Goal: Task Accomplishment & Management: Manage account settings

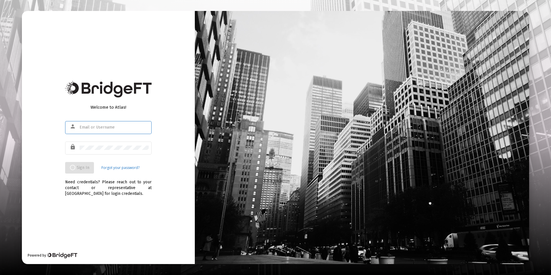
click at [83, 128] on input "text" at bounding box center [114, 127] width 69 height 5
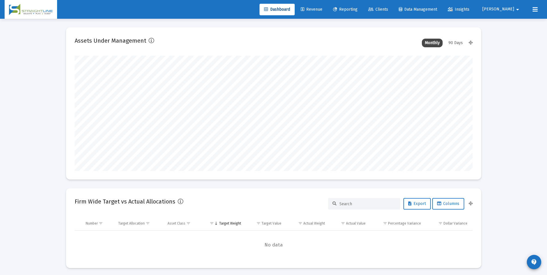
scroll to position [115, 398]
type input "[DATE]"
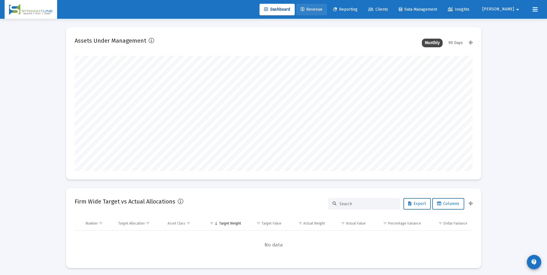
click at [323, 5] on link "Revenue" at bounding box center [311, 10] width 31 height 12
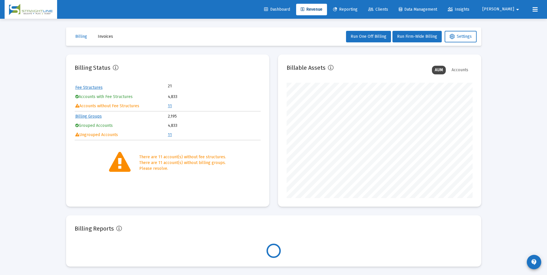
scroll to position [115, 186]
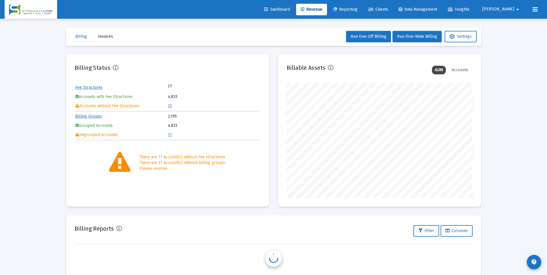
click at [171, 107] on td "11" at bounding box center [214, 106] width 92 height 9
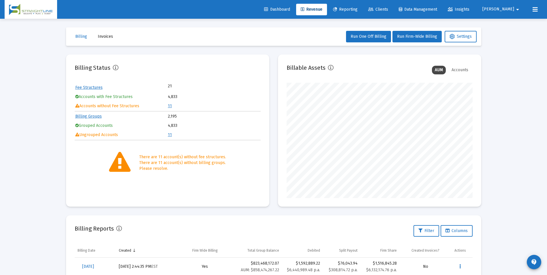
click at [168, 106] on link "11" at bounding box center [170, 105] width 4 height 5
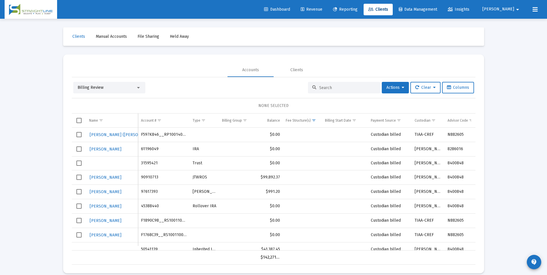
click at [120, 87] on div "Billing Review" at bounding box center [107, 88] width 58 height 6
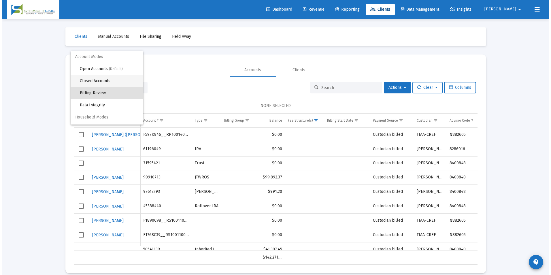
scroll to position [5, 0]
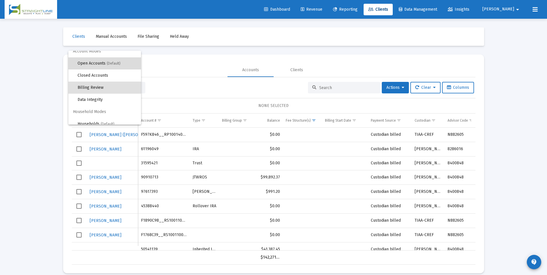
click at [106, 65] on span "Open Accounts (Default)" at bounding box center [107, 63] width 59 height 12
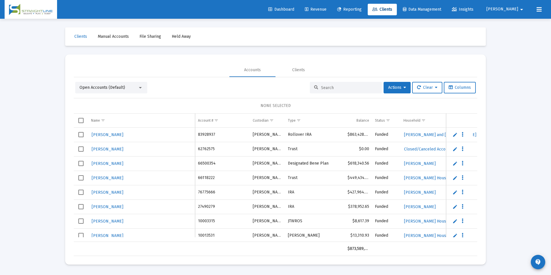
click at [356, 89] on input at bounding box center [349, 87] width 56 height 5
paste input "10003315"
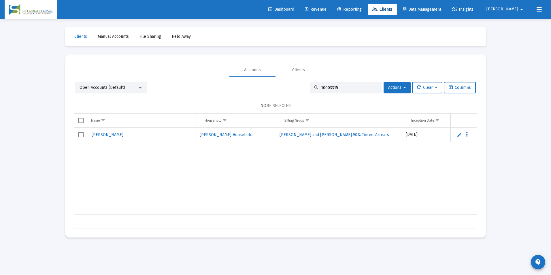
scroll to position [0, 0]
drag, startPoint x: 360, startPoint y: 89, endPoint x: 293, endPoint y: 82, distance: 67.3
click at [293, 82] on div "Open Accounts (Default) 10003315 Actions Clear Columns NONE SELECTED Name Name …" at bounding box center [275, 153] width 403 height 152
paste input "4696739"
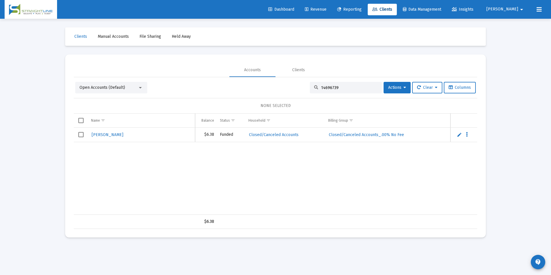
click at [341, 90] on div "14696739" at bounding box center [346, 88] width 72 height 12
drag, startPoint x: 341, startPoint y: 87, endPoint x: 313, endPoint y: 83, distance: 28.6
click at [313, 83] on div "14696739" at bounding box center [346, 88] width 72 height 12
paste input "7550442"
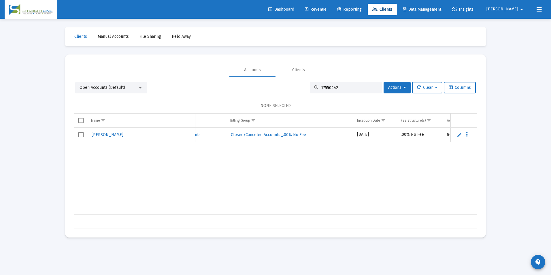
drag, startPoint x: 351, startPoint y: 86, endPoint x: 288, endPoint y: 81, distance: 63.3
click at [288, 81] on div "Open Accounts (Default) 17550442 Actions Clear Columns NONE SELECTED Name Name …" at bounding box center [275, 153] width 403 height 152
paste input "37436935"
click at [357, 215] on td "Data grid" at bounding box center [376, 222] width 44 height 14
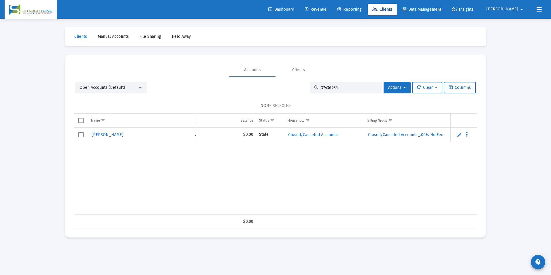
scroll to position [0, 9]
drag, startPoint x: 356, startPoint y: 86, endPoint x: 297, endPoint y: 83, distance: 58.6
click at [297, 83] on div "Open Accounts (Default) 37436935 Actions Clear Columns" at bounding box center [275, 88] width 401 height 12
paste input "55960454"
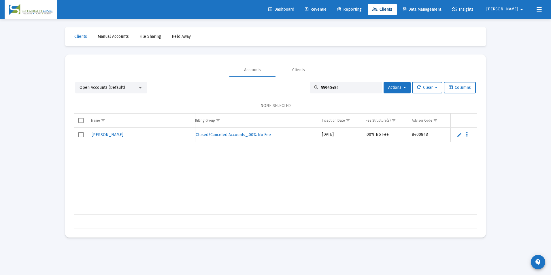
drag, startPoint x: 345, startPoint y: 86, endPoint x: 308, endPoint y: 82, distance: 36.6
click at [308, 82] on div "Open Accounts (Default) 55960454 Actions Clear Columns NONE SELECTED Name Name …" at bounding box center [275, 153] width 403 height 152
paste input "99085620"
click at [250, 209] on div "[PERSON_NAME] 99085620 [PERSON_NAME] [PERSON_NAME] $0.00 Funded Closed/Canceled…" at bounding box center [490, 171] width 833 height 87
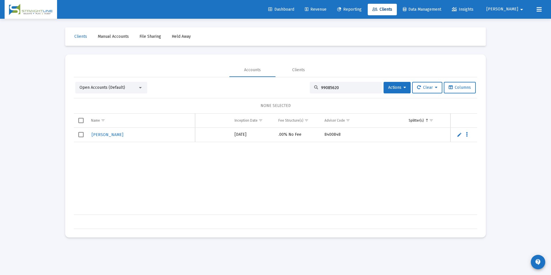
click at [340, 88] on input "99085620" at bounding box center [349, 87] width 56 height 5
click at [351, 85] on input "99085620" at bounding box center [349, 87] width 56 height 5
drag, startPoint x: 351, startPoint y: 85, endPoint x: 303, endPoint y: 83, distance: 47.9
click at [303, 83] on div "Open Accounts (Default) 99085620 Actions Clear Columns" at bounding box center [275, 88] width 401 height 12
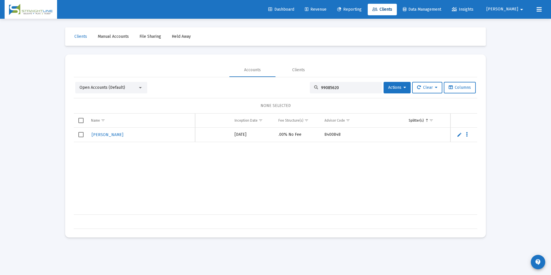
paste input "[PERSON_NAME]"
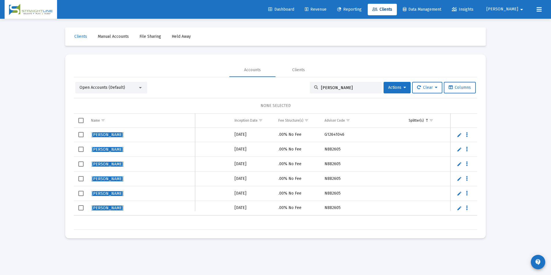
drag, startPoint x: 362, startPoint y: 86, endPoint x: 293, endPoint y: 83, distance: 69.2
click at [293, 83] on div "Open Accounts (Default) [PERSON_NAME] Clear Columns" at bounding box center [275, 88] width 401 height 12
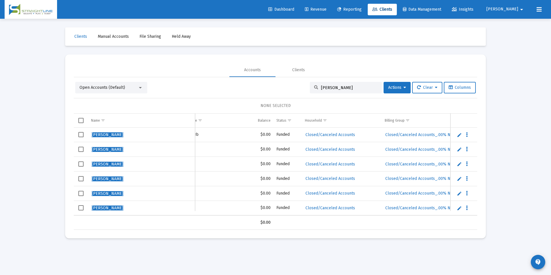
scroll to position [0, 228]
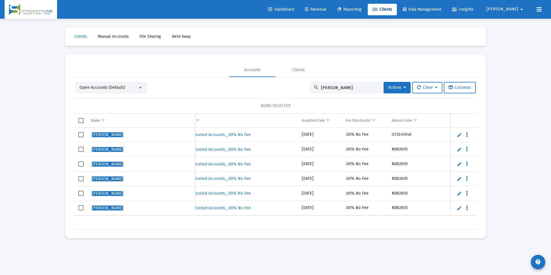
click at [362, 90] on input "[PERSON_NAME]" at bounding box center [349, 87] width 56 height 5
drag, startPoint x: 362, startPoint y: 90, endPoint x: 311, endPoint y: 86, distance: 51.1
click at [311, 86] on div "[PERSON_NAME]" at bounding box center [346, 88] width 72 height 12
paste input "38666587195378"
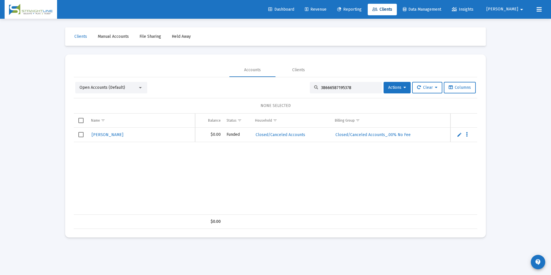
scroll to position [0, 162]
drag, startPoint x: 352, startPoint y: 86, endPoint x: 302, endPoint y: 82, distance: 50.5
click at [302, 82] on div "Open Accounts (Default) 38666587195378 Actions Clear Columns" at bounding box center [275, 88] width 401 height 12
paste input "0584804178994"
drag, startPoint x: 352, startPoint y: 86, endPoint x: 304, endPoint y: 84, distance: 47.6
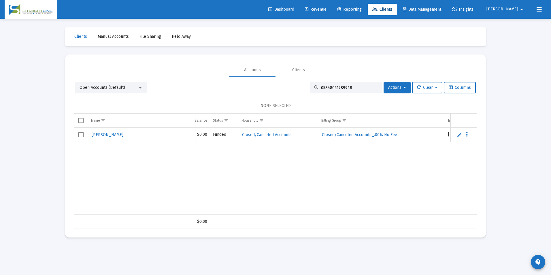
click at [304, 84] on div "Open Accounts (Default) 05848041789948 Actions Clear Columns" at bounding box center [275, 88] width 401 height 12
paste input "L51661I8__GS1001405554"
drag, startPoint x: 365, startPoint y: 86, endPoint x: 310, endPoint y: 87, distance: 55.6
click at [310, 87] on div "L51661I8__GS1001405554" at bounding box center [346, 88] width 72 height 12
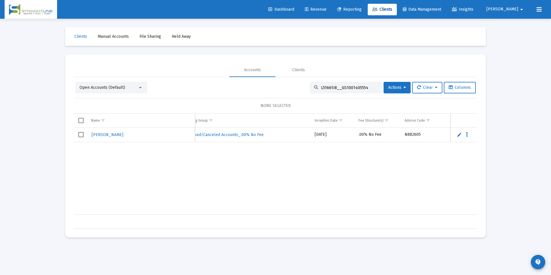
paste input "F5052UI0__RP1001405553"
drag, startPoint x: 367, startPoint y: 85, endPoint x: 295, endPoint y: 91, distance: 72.0
click at [295, 91] on div "Open Accounts (Default) F5052UI0__RP1001405553 Actions Clear Columns" at bounding box center [275, 88] width 401 height 12
paste input "IH534HF0__TP1001102155"
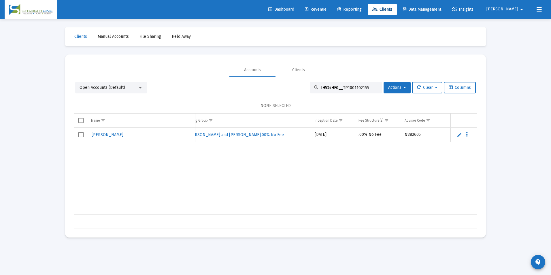
drag, startPoint x: 363, startPoint y: 87, endPoint x: 285, endPoint y: 83, distance: 78.2
click at [285, 83] on div "Open Accounts (Default) IH534HF0__TP1001102155 Actions Clear Columns" at bounding box center [275, 88] width 401 height 12
paste input "975NP6"
drag, startPoint x: 364, startPoint y: 86, endPoint x: 308, endPoint y: 85, distance: 55.9
click at [310, 85] on div "IH975NP6__TP1001102155" at bounding box center [346, 88] width 72 height 12
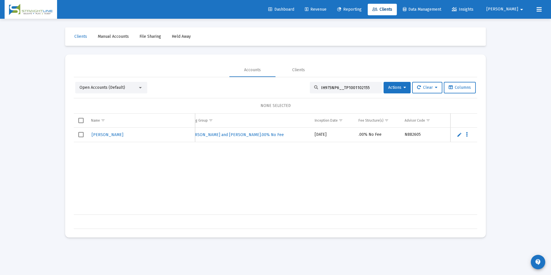
paste input "59995550"
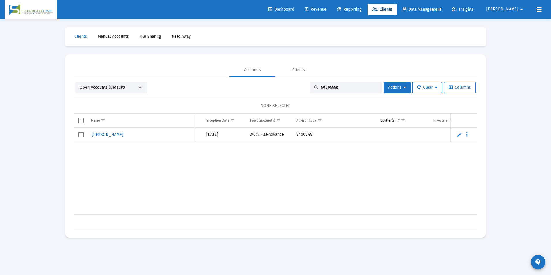
drag, startPoint x: 354, startPoint y: 89, endPoint x: 307, endPoint y: 85, distance: 47.4
click at [310, 85] on div "59995550" at bounding box center [346, 88] width 72 height 12
paste input "IH546P24__TP1001103659"
drag, startPoint x: 368, startPoint y: 88, endPoint x: 310, endPoint y: 81, distance: 58.6
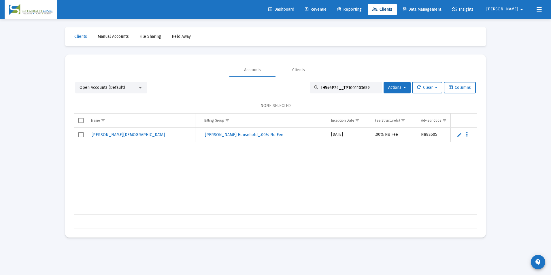
click at [310, 81] on div "Open Accounts (Default) IH546P24__TP1001103659 Actions Clear Columns NONE SELEC…" at bounding box center [275, 153] width 403 height 152
paste input "F510JCR6__RP1001100856"
drag, startPoint x: 367, startPoint y: 88, endPoint x: 282, endPoint y: 86, distance: 85.3
click at [282, 86] on div "Open Accounts (Default) F510JCR6__RP1001100856 Actions Clear Columns" at bounding box center [275, 88] width 401 height 12
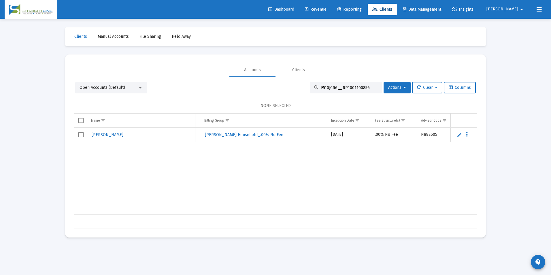
paste input "IH776NI4__TP1001102155"
drag, startPoint x: 364, startPoint y: 87, endPoint x: 258, endPoint y: 86, distance: 105.5
click at [258, 86] on div "Open Accounts (Default) IH776NI4__TP1001102155 Actions Clear Columns" at bounding box center [275, 88] width 401 height 12
paste input "13456047"
drag, startPoint x: 356, startPoint y: 86, endPoint x: 254, endPoint y: 78, distance: 102.3
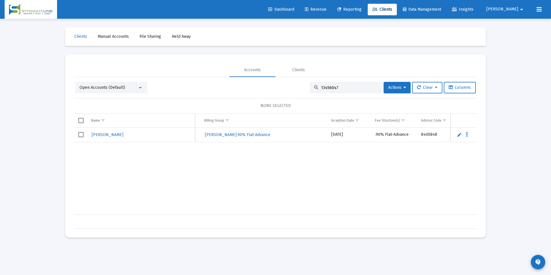
click at [254, 78] on div "Open Accounts (Default) 13456047 Actions Clear Columns NONE SELECTED Name Name …" at bounding box center [275, 153] width 403 height 152
paste input "73517219"
drag, startPoint x: 333, startPoint y: 88, endPoint x: 308, endPoint y: 86, distance: 25.4
click at [310, 86] on div "73517219" at bounding box center [346, 88] width 72 height 12
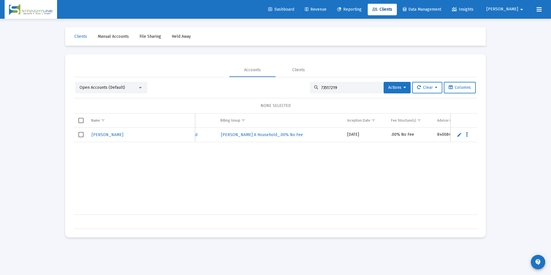
paste input "80732534"
drag, startPoint x: 351, startPoint y: 87, endPoint x: 282, endPoint y: 85, distance: 68.3
click at [282, 85] on div "Open Accounts (Default) 80732534 Actions Clear Columns" at bounding box center [275, 88] width 401 height 12
paste input "7033112"
drag, startPoint x: 334, startPoint y: 88, endPoint x: 310, endPoint y: 88, distance: 24.2
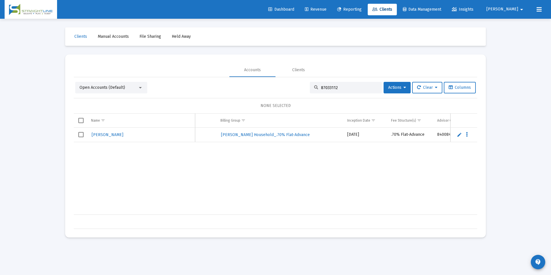
click at [310, 88] on div "87033112" at bounding box center [346, 88] width 72 height 12
paste input "C6035228__RA6001102155"
drag, startPoint x: 368, startPoint y: 88, endPoint x: 289, endPoint y: 80, distance: 80.0
click at [289, 80] on div "Open Accounts (Default) C6035228__RA6001102155 Actions Clear Columns NONE SELEC…" at bounding box center [275, 153] width 403 height 152
paste input "16879801"
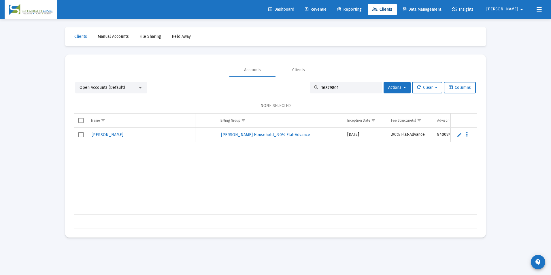
drag, startPoint x: 341, startPoint y: 88, endPoint x: 294, endPoint y: 86, distance: 46.8
click at [294, 86] on div "Open Accounts (Default) 16879801 Actions Clear Columns" at bounding box center [275, 88] width 401 height 12
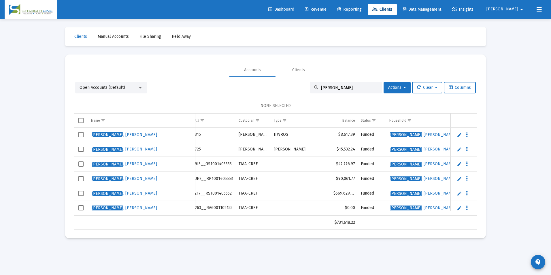
scroll to position [0, 0]
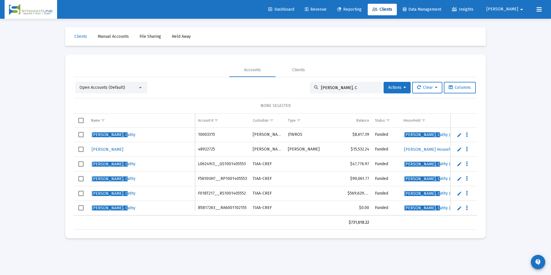
drag, startPoint x: 344, startPoint y: 87, endPoint x: 301, endPoint y: 82, distance: 43.3
click at [301, 82] on div "Open Accounts (Default) [PERSON_NAME], C Actions Clear Columns" at bounding box center [275, 88] width 401 height 12
type input "[PERSON_NAME], C"
click at [345, 87] on input "[PERSON_NAME], C" at bounding box center [349, 87] width 56 height 5
drag, startPoint x: 345, startPoint y: 87, endPoint x: 316, endPoint y: 90, distance: 28.7
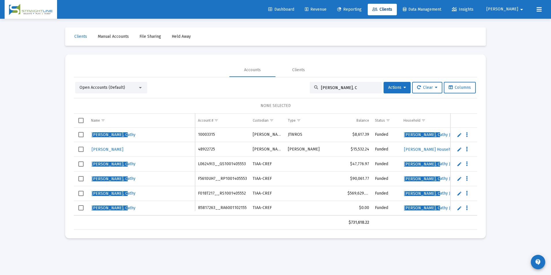
click at [316, 90] on div "[PERSON_NAME], C" at bounding box center [346, 88] width 72 height 12
paste input
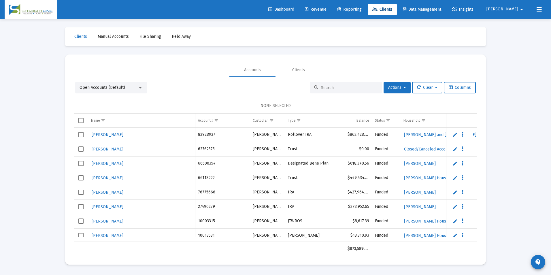
click at [329, 92] on div at bounding box center [346, 88] width 72 height 12
click at [336, 89] on input at bounding box center [349, 87] width 56 height 5
click at [334, 87] on input at bounding box center [349, 87] width 56 height 5
paste input "10003315"
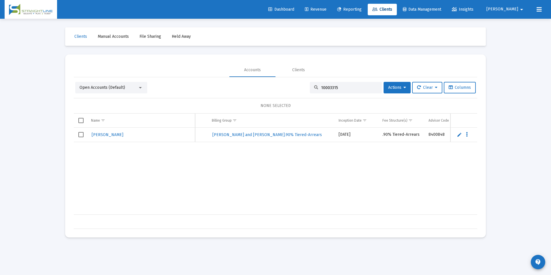
scroll to position [0, 278]
drag, startPoint x: 348, startPoint y: 89, endPoint x: 275, endPoint y: 87, distance: 73.2
click at [275, 87] on div "Open Accounts (Default) 10003315 Actions Clear Columns" at bounding box center [275, 88] width 401 height 12
paste input "23019342"
click at [259, 209] on div "[PERSON_NAME] 23019342 [PERSON_NAME] Rollover IRA $37,301.40 Funded [PERSON_NAM…" at bounding box center [376, 171] width 833 height 87
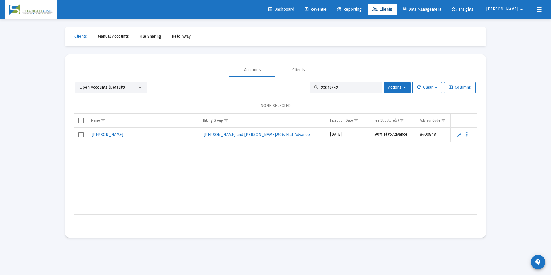
drag, startPoint x: 350, startPoint y: 88, endPoint x: 277, endPoint y: 76, distance: 73.6
click at [277, 76] on mat-tab-group "Accounts Clients Open Accounts (Default) 23019342 Actions Clear Columns NONE SE…" at bounding box center [275, 146] width 403 height 166
paste input "4050418"
drag, startPoint x: 352, startPoint y: 89, endPoint x: 273, endPoint y: 81, distance: 79.0
click at [273, 81] on div "Open Accounts (Default) 24050418 Actions Clear Columns NONE SELECTED Name Name …" at bounding box center [275, 153] width 403 height 152
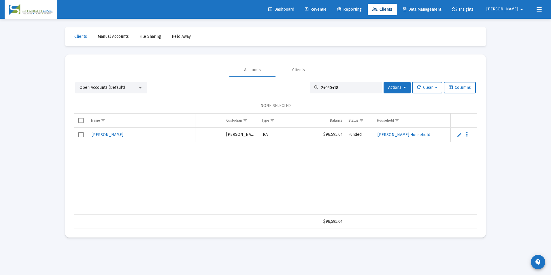
paste input "31065231"
drag, startPoint x: 360, startPoint y: 88, endPoint x: 252, endPoint y: 85, distance: 107.5
click at [252, 85] on div "Open Accounts (Default) 31065231 Actions Clear Columns" at bounding box center [275, 88] width 401 height 12
paste input "3430146"
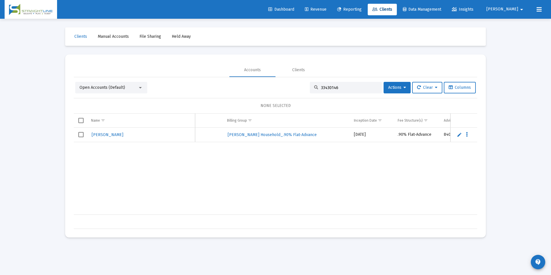
drag, startPoint x: 337, startPoint y: 86, endPoint x: 308, endPoint y: 84, distance: 29.2
click at [310, 84] on div "33430146" at bounding box center [346, 88] width 72 height 12
paste input "7032151"
drag, startPoint x: 346, startPoint y: 88, endPoint x: 287, endPoint y: 82, distance: 59.7
click at [287, 82] on div "Open Accounts (Default) 37032151 Actions Clear Columns NONE SELECTED Name Name …" at bounding box center [275, 153] width 403 height 152
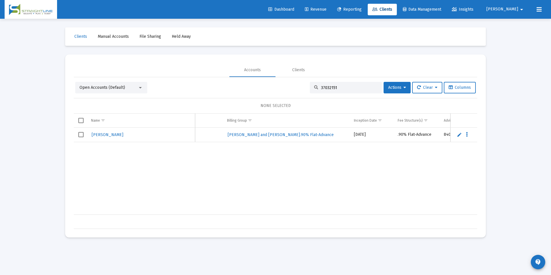
paste input "42522395"
drag, startPoint x: 344, startPoint y: 90, endPoint x: 346, endPoint y: 86, distance: 4.6
click at [346, 88] on div "42522395" at bounding box center [346, 88] width 72 height 12
drag, startPoint x: 346, startPoint y: 86, endPoint x: 285, endPoint y: 87, distance: 60.8
click at [285, 87] on div "Open Accounts (Default) 42522395 Actions Clear Columns" at bounding box center [275, 88] width 401 height 12
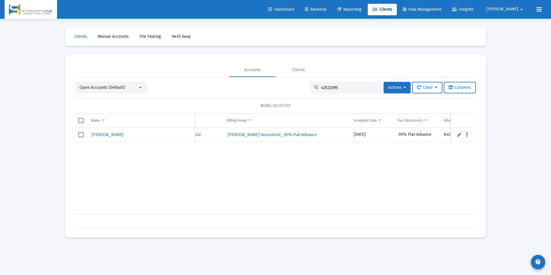
paste input "92192"
drag, startPoint x: 345, startPoint y: 88, endPoint x: 305, endPoint y: 87, distance: 39.8
click at [305, 87] on div "Open Accounts (Default) 42921925 Actions Clear Columns" at bounding box center [275, 88] width 401 height 12
paste input "70415940"
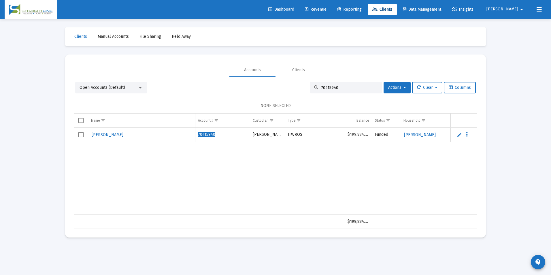
click at [356, 91] on div "70415940" at bounding box center [346, 88] width 72 height 12
drag, startPoint x: 356, startPoint y: 88, endPoint x: 278, endPoint y: 88, distance: 77.8
click at [278, 88] on div "Open Accounts (Default) 70415940 Actions Clear Columns" at bounding box center [275, 88] width 401 height 12
paste input "61455759"
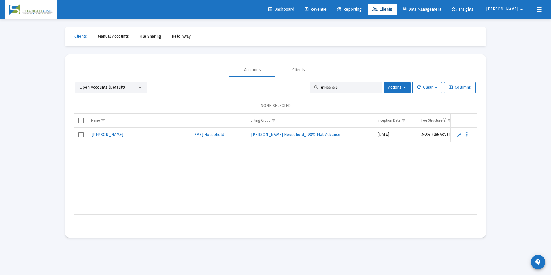
drag, startPoint x: 342, startPoint y: 88, endPoint x: 290, endPoint y: 85, distance: 52.2
click at [290, 85] on div "Open Accounts (Default) 61455759 Actions Clear Columns" at bounding box center [275, 88] width 401 height 12
paste input "46498466"
drag, startPoint x: 345, startPoint y: 88, endPoint x: 296, endPoint y: 91, distance: 49.4
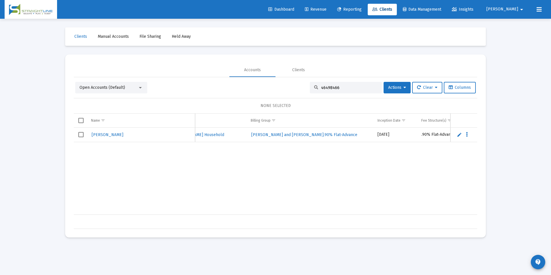
click at [296, 91] on div "Open Accounts (Default) 46498466 Actions Clear Columns" at bounding box center [275, 88] width 401 height 12
paste input "3032961"
click at [343, 90] on div "43032961" at bounding box center [346, 88] width 72 height 12
drag, startPoint x: 344, startPoint y: 88, endPoint x: 276, endPoint y: 87, distance: 67.4
click at [276, 87] on div "Open Accounts (Default) 43032961 Actions Clear Columns" at bounding box center [275, 88] width 401 height 12
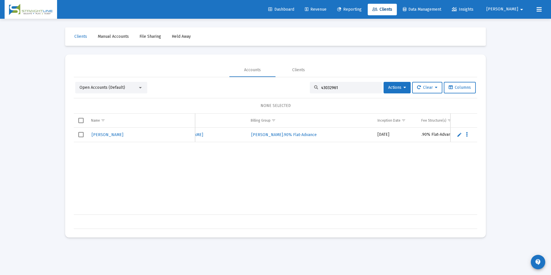
paste input "8551512"
drag, startPoint x: 351, startPoint y: 89, endPoint x: 309, endPoint y: 87, distance: 41.8
click at [310, 87] on div "48551512" at bounding box center [346, 88] width 72 height 12
paste input "55912785"
drag, startPoint x: 344, startPoint y: 87, endPoint x: 306, endPoint y: 93, distance: 37.5
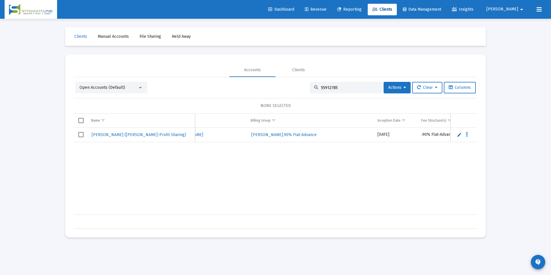
click at [310, 93] on div "55912785" at bounding box center [346, 88] width 72 height 12
paste input "94982210"
drag, startPoint x: 365, startPoint y: 86, endPoint x: 290, endPoint y: 88, distance: 75.0
click at [290, 88] on div "Open Accounts (Default) 94982210 Actions Clear Columns" at bounding box center [275, 88] width 401 height 12
paste input "5753589"
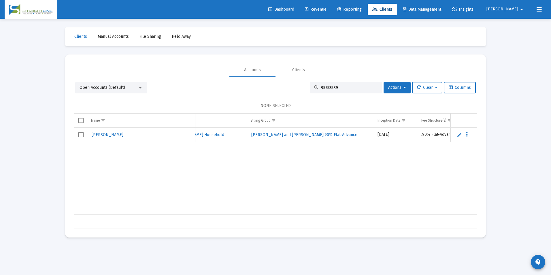
drag, startPoint x: 348, startPoint y: 87, endPoint x: 250, endPoint y: 84, distance: 97.7
click at [250, 84] on div "Open Accounts (Default) 95753589 Actions Clear Columns" at bounding box center [275, 88] width 401 height 12
paste input "8412387"
drag, startPoint x: 366, startPoint y: 89, endPoint x: 288, endPoint y: 80, distance: 78.9
click at [288, 80] on div "Open Accounts (Default) 98412387 Actions Clear Columns NONE SELECTED Name Name …" at bounding box center [275, 153] width 403 height 152
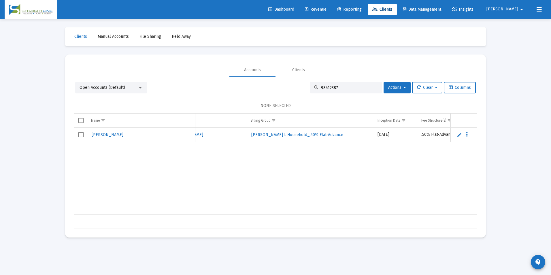
paste input "10413112"
drag, startPoint x: 345, startPoint y: 87, endPoint x: 315, endPoint y: 86, distance: 30.3
click at [315, 86] on div "10413112" at bounding box center [346, 88] width 72 height 12
paste input "49048320"
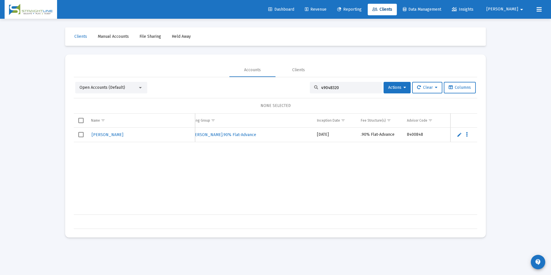
drag, startPoint x: 358, startPoint y: 86, endPoint x: 286, endPoint y: 85, distance: 72.3
click at [286, 85] on div "Open Accounts (Default) 49048320 Actions Clear Columns" at bounding box center [275, 88] width 401 height 12
paste input "NT564423__IR1001IRA001"
drag, startPoint x: 368, startPoint y: 88, endPoint x: 289, endPoint y: 78, distance: 79.6
click at [289, 78] on div "Open Accounts (Default) NT564423__IR1001IRA001 Actions Clear Columns NONE SELEC…" at bounding box center [275, 153] width 403 height 152
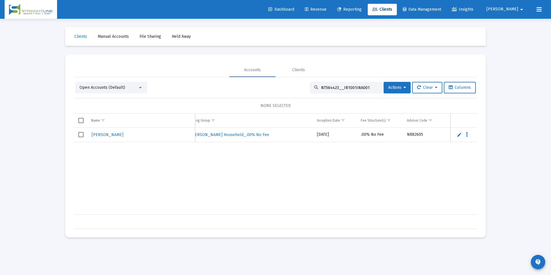
paste input "357468N8__GR1001405325"
drag, startPoint x: 370, startPoint y: 87, endPoint x: 325, endPoint y: 88, distance: 45.0
click at [325, 88] on input "357468N8__GR1001405325" at bounding box center [349, 87] width 56 height 5
click at [365, 88] on input "357468N8__GR1001405325" at bounding box center [349, 87] width 56 height 5
drag, startPoint x: 365, startPoint y: 88, endPoint x: 289, endPoint y: 86, distance: 76.4
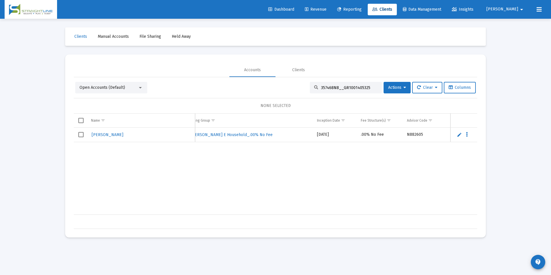
click at [289, 86] on div "Open Accounts (Default) 357468N8__GR1001405325 Actions Clear Columns" at bounding box center [275, 88] width 401 height 12
paste input "16847332"
drag, startPoint x: 364, startPoint y: 84, endPoint x: 284, endPoint y: 81, distance: 80.2
click at [284, 81] on div "Open Accounts (Default) 16847332 Actions Clear Columns NONE SELECTED Name Name …" at bounding box center [275, 153] width 403 height 152
click at [366, 89] on input "16847332" at bounding box center [349, 87] width 56 height 5
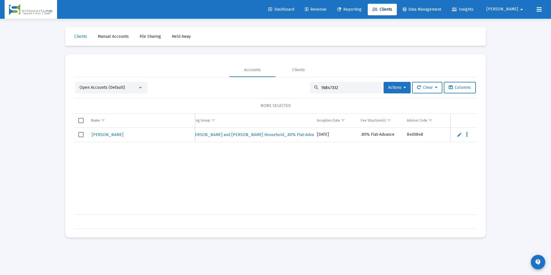
drag, startPoint x: 366, startPoint y: 89, endPoint x: 300, endPoint y: 86, distance: 65.8
click at [300, 86] on div "Open Accounts (Default) 16847332 Actions Clear Columns" at bounding box center [275, 88] width 401 height 12
paste input "27194601"
drag, startPoint x: 336, startPoint y: 87, endPoint x: 310, endPoint y: 85, distance: 25.7
click at [310, 85] on div "27194601" at bounding box center [346, 88] width 72 height 12
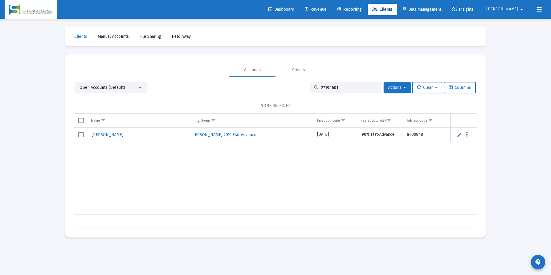
paste input "13031166"
click at [344, 84] on div "13031166" at bounding box center [346, 88] width 72 height 12
drag, startPoint x: 342, startPoint y: 85, endPoint x: 305, endPoint y: 94, distance: 38.0
click at [305, 94] on div "Open Accounts (Default) 13031166 Actions Clear Columns NONE SELECTED Name Name …" at bounding box center [275, 155] width 403 height 147
paste input "38204233"
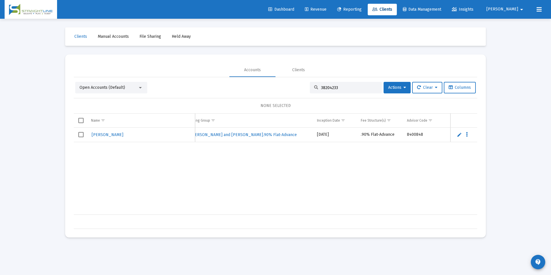
drag, startPoint x: 343, startPoint y: 87, endPoint x: 302, endPoint y: 84, distance: 41.3
click at [302, 84] on div "Open Accounts (Default) 38204233 Actions Clear Columns" at bounding box center [275, 88] width 401 height 12
paste input "79653899"
drag, startPoint x: 361, startPoint y: 87, endPoint x: 294, endPoint y: 83, distance: 67.3
click at [294, 83] on div "Open Accounts (Default) 79653899 Actions Clear Columns" at bounding box center [275, 88] width 401 height 12
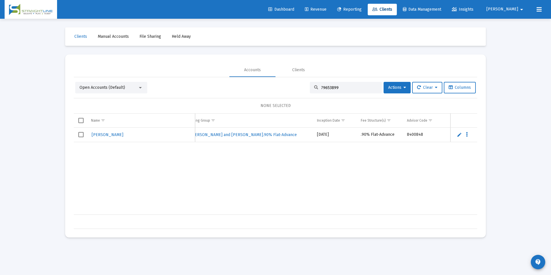
paste input "10118965"
drag, startPoint x: 349, startPoint y: 89, endPoint x: 280, endPoint y: 86, distance: 69.2
click at [280, 86] on div "Open Accounts (Default) 10118965 Actions Clear Columns" at bounding box center [275, 88] width 401 height 12
paste input "F063T1N3__RS1001405552"
drag, startPoint x: 365, startPoint y: 87, endPoint x: 317, endPoint y: 88, distance: 48.7
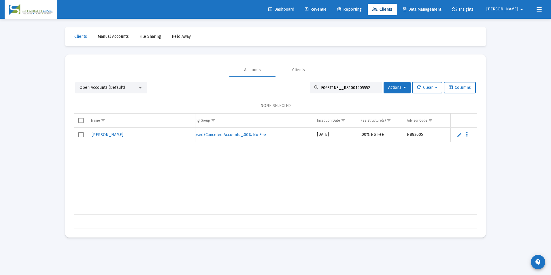
click at [317, 88] on div "F063T1N3__RS1001405552" at bounding box center [346, 88] width 72 height 12
paste input "D4088425__RA6001102155"
drag, startPoint x: 369, startPoint y: 86, endPoint x: 306, endPoint y: 93, distance: 62.9
click at [310, 93] on div "D4088425__RA6001102155" at bounding box center [346, 88] width 72 height 12
paste input "14943923"
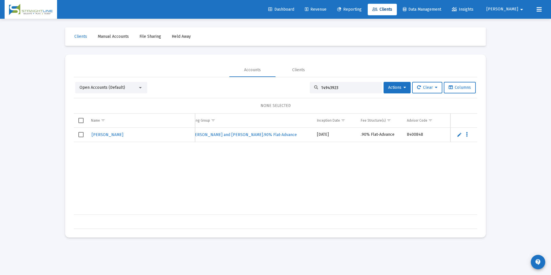
drag, startPoint x: 348, startPoint y: 86, endPoint x: 275, endPoint y: 87, distance: 72.1
click at [275, 87] on div "Open Accounts (Default) 14943923 Actions Clear Columns" at bounding box center [275, 88] width 401 height 12
paste input "82570197"
drag, startPoint x: 338, startPoint y: 86, endPoint x: 301, endPoint y: 91, distance: 37.5
click at [301, 91] on div "Open Accounts (Default) 82570197 Actions Clear Columns" at bounding box center [275, 88] width 401 height 12
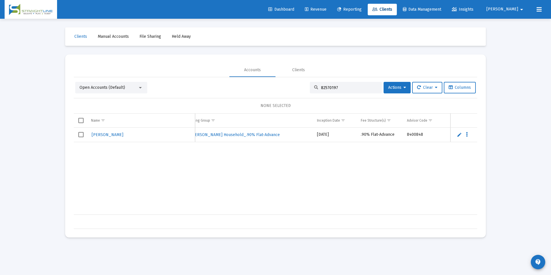
paste input "12672371"
drag, startPoint x: 344, startPoint y: 87, endPoint x: 316, endPoint y: 83, distance: 27.7
click at [316, 83] on div "12672371" at bounding box center [346, 88] width 72 height 12
paste input "50064406"
drag, startPoint x: 338, startPoint y: 85, endPoint x: 310, endPoint y: 87, distance: 28.9
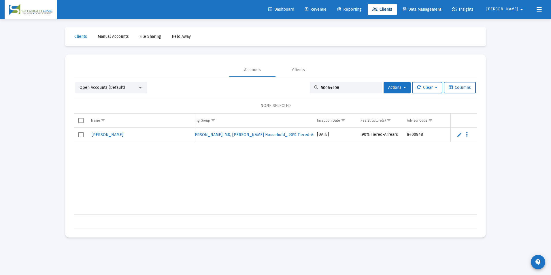
click at [310, 87] on div "50064406" at bounding box center [346, 88] width 72 height 12
paste input "62748921"
drag, startPoint x: 335, startPoint y: 86, endPoint x: 310, endPoint y: 87, distance: 26.0
click at [310, 87] on div "62748921" at bounding box center [346, 88] width 72 height 12
paste input "71663165"
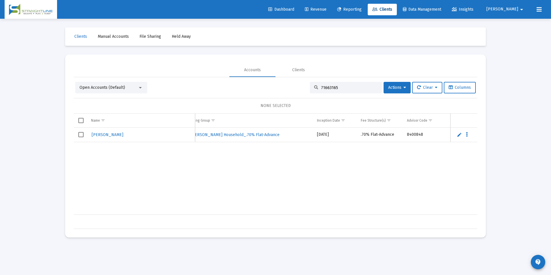
drag, startPoint x: 340, startPoint y: 87, endPoint x: 306, endPoint y: 88, distance: 34.0
click at [306, 88] on div "Open Accounts (Default) 71663165 Actions Clear Columns" at bounding box center [275, 88] width 401 height 12
paste input "85042199"
drag, startPoint x: 344, startPoint y: 92, endPoint x: 345, endPoint y: 89, distance: 2.9
click at [345, 89] on div "85042199" at bounding box center [346, 88] width 72 height 12
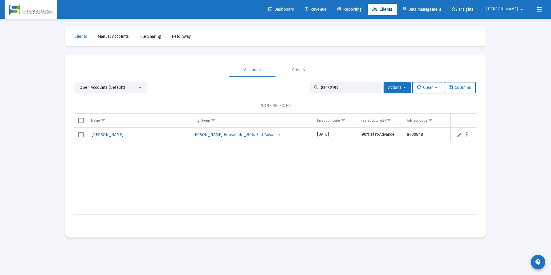
drag, startPoint x: 345, startPoint y: 89, endPoint x: 303, endPoint y: 82, distance: 42.0
click at [303, 82] on div "Open Accounts (Default) 85042199 Actions Clear Columns" at bounding box center [275, 88] width 401 height 12
paste input "41476380"
drag, startPoint x: 356, startPoint y: 87, endPoint x: 285, endPoint y: 83, distance: 70.5
click at [285, 83] on div "Open Accounts (Default) 41476380 Actions Clear Columns" at bounding box center [275, 88] width 401 height 12
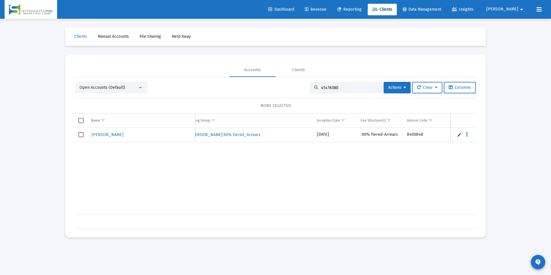
paste input "L46290H9__GS1001101013"
click at [364, 85] on div "L46290H9__GS1001101013" at bounding box center [346, 88] width 72 height 12
drag, startPoint x: 369, startPoint y: 86, endPoint x: 287, endPoint y: 86, distance: 82.4
click at [287, 86] on div "Open Accounts (Default) L46290H9__GS1001101013 Actions Clear Columns" at bounding box center [275, 88] width 401 height 12
paste input "51973J8__GS1001101647"
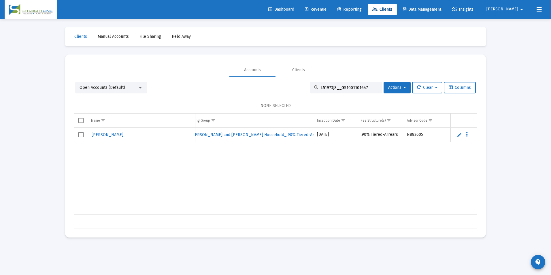
drag, startPoint x: 365, startPoint y: 88, endPoint x: 318, endPoint y: 84, distance: 47.4
click at [318, 84] on div "L51973J8__GS1001101647" at bounding box center [346, 88] width 72 height 12
paste input "87779814"
drag, startPoint x: 342, startPoint y: 86, endPoint x: 305, endPoint y: 89, distance: 36.7
click at [305, 89] on div "Open Accounts (Default) 87779814 Actions Clear Columns" at bounding box center [275, 88] width 401 height 12
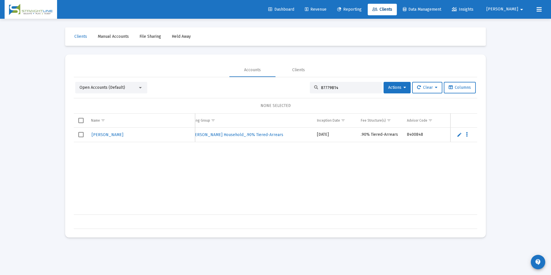
paste input "62989641"
drag, startPoint x: 367, startPoint y: 88, endPoint x: 249, endPoint y: 76, distance: 118.8
click at [249, 76] on mat-tab-group "Accounts Clients Open Accounts (Default) 62989641 Actions Clear Columns NONE SE…" at bounding box center [275, 146] width 403 height 166
paste input "22867144"
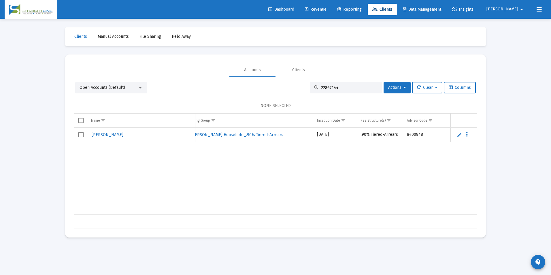
click at [338, 87] on input "22867144" at bounding box center [349, 87] width 56 height 5
drag, startPoint x: 340, startPoint y: 89, endPoint x: 289, endPoint y: 79, distance: 51.9
click at [289, 79] on div "Open Accounts (Default) 22867144 Actions Clear Columns NONE SELECTED Name Name …" at bounding box center [275, 153] width 403 height 152
paste input "91187038"
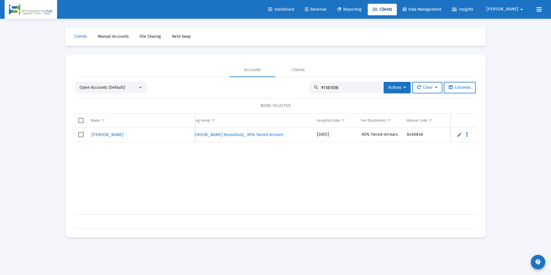
drag, startPoint x: 338, startPoint y: 86, endPoint x: 299, endPoint y: 85, distance: 39.5
click at [299, 85] on div "Open Accounts (Default) 91187038 Actions Clear Columns" at bounding box center [275, 88] width 401 height 12
paste input "2997817"
drag, startPoint x: 342, startPoint y: 88, endPoint x: 297, endPoint y: 77, distance: 46.8
click at [297, 77] on div "Open Accounts (Default) 92997817 Actions Clear Columns NONE SELECTED Name Name …" at bounding box center [275, 153] width 403 height 152
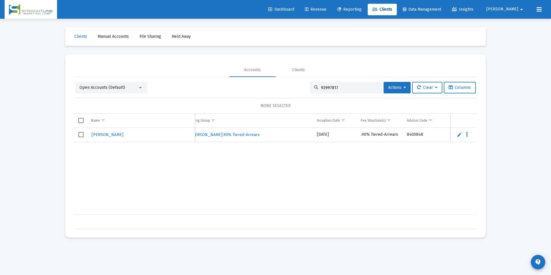
paste input "0468350"
drag, startPoint x: 343, startPoint y: 88, endPoint x: 304, endPoint y: 87, distance: 39.2
click at [304, 87] on div "Open Accounts (Default) 90468350 Actions Clear Columns" at bounding box center [275, 88] width 401 height 12
paste input "11028157"
drag, startPoint x: 360, startPoint y: 89, endPoint x: 283, endPoint y: 83, distance: 76.9
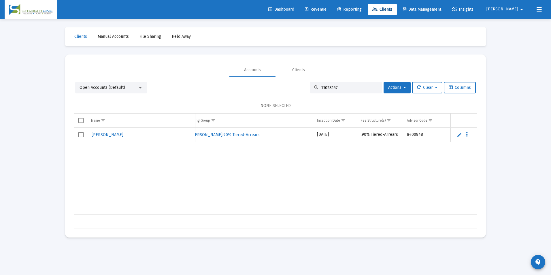
click at [283, 83] on div "Open Accounts (Default) 11028157 Actions Clear Columns" at bounding box center [275, 88] width 401 height 12
paste input "F5931UK0__RP1001405554"
drag, startPoint x: 369, startPoint y: 87, endPoint x: 274, endPoint y: 80, distance: 94.6
click at [274, 80] on div "Open Accounts (Default) F5931UK0__RP1001405554 Actions Clear Columns NONE SELEC…" at bounding box center [275, 153] width 403 height 152
paste input "92172310"
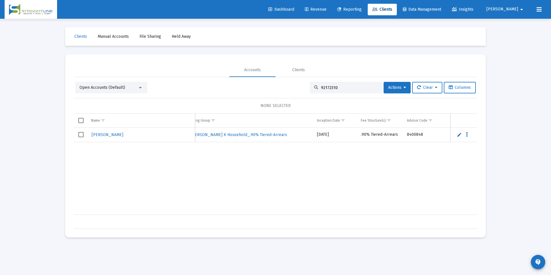
drag, startPoint x: 341, startPoint y: 88, endPoint x: 296, endPoint y: 86, distance: 45.3
click at [296, 86] on div "Open Accounts (Default) 92172310 Actions Clear Columns" at bounding box center [275, 88] width 401 height 12
paste input "F039T1Y8__RS1001405552"
click at [375, 90] on div "F039T1Y8__RS1001405552" at bounding box center [346, 88] width 72 height 12
drag, startPoint x: 368, startPoint y: 86, endPoint x: 307, endPoint y: 89, distance: 61.5
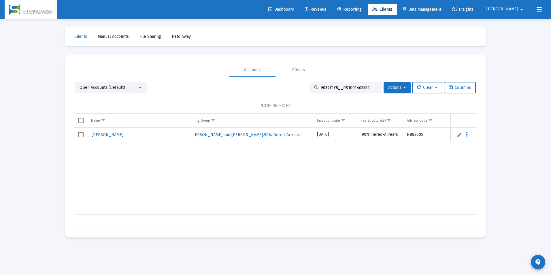
click at [310, 89] on div "F039T1Y8__RS1001405552" at bounding box center [346, 88] width 72 height 12
paste input "5121UJ0__RP1001405553"
drag, startPoint x: 362, startPoint y: 86, endPoint x: 295, endPoint y: 84, distance: 67.2
click at [295, 84] on div "Open Accounts (Default) F5121UJ0__RP1001405553 Actions Clear Columns" at bounding box center [275, 88] width 401 height 12
paste input "82339__RP1001150475"
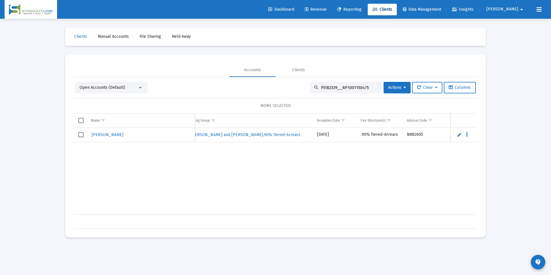
click at [365, 86] on input "F5182339__RP1001150475" at bounding box center [349, 87] width 56 height 5
drag, startPoint x: 365, startPoint y: 86, endPoint x: 355, endPoint y: 89, distance: 10.0
click at [355, 89] on input "F5182339__RP1001150475" at bounding box center [349, 87] width 56 height 5
type input "c"
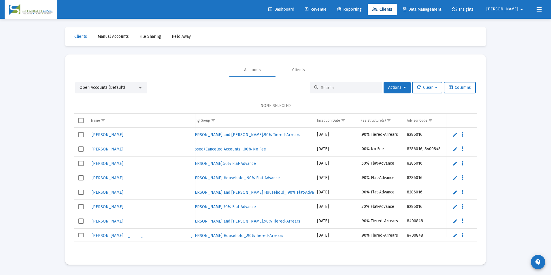
click at [351, 90] on input at bounding box center [349, 87] width 56 height 5
paste input "F047T2V3__RS1001405552"
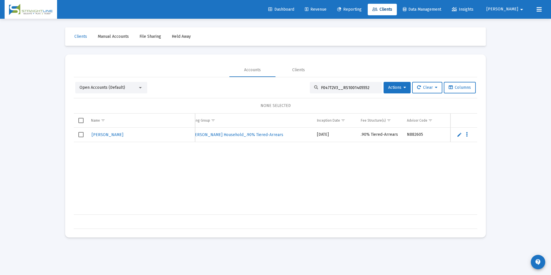
click at [370, 84] on div "F047T2V3__RS1001405552" at bounding box center [346, 88] width 72 height 12
drag, startPoint x: 368, startPoint y: 86, endPoint x: 293, endPoint y: 83, distance: 75.0
click at [293, 83] on div "Open Accounts (Default) F047T2V3__RS1001405552 Actions Clear Columns" at bounding box center [275, 88] width 401 height 12
paste input "24783091"
drag, startPoint x: 347, startPoint y: 90, endPoint x: 320, endPoint y: 86, distance: 27.1
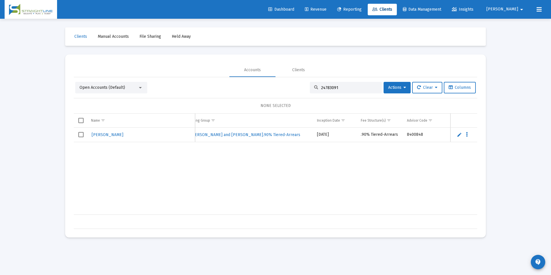
click at [321, 86] on input "24783091" at bounding box center [349, 87] width 56 height 5
drag, startPoint x: 346, startPoint y: 88, endPoint x: 299, endPoint y: 82, distance: 47.4
click at [299, 82] on div "Open Accounts (Default) 24783091 Actions Clear Columns" at bounding box center [275, 88] width 401 height 12
paste input "C2494569__RA6001150023"
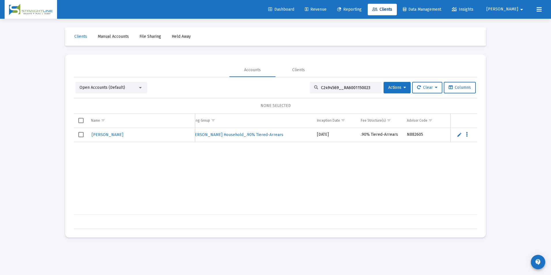
drag, startPoint x: 370, startPoint y: 86, endPoint x: 298, endPoint y: 90, distance: 72.2
click at [298, 90] on div "Open Accounts (Default) C2494569__RA6001150023 Actions Clear Columns" at bounding box center [275, 88] width 401 height 12
paste input "L84131H3__GS100140555"
drag, startPoint x: 371, startPoint y: 89, endPoint x: 315, endPoint y: 82, distance: 56.4
click at [315, 82] on div "Open Accounts (Default) L84131H3__GS1001405553 Actions Clear Columns NONE SELEC…" at bounding box center [275, 153] width 403 height 152
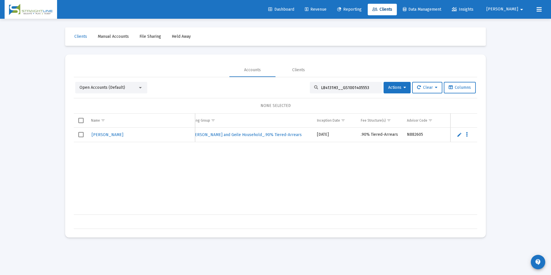
paste input "F004T379__RS1001405552"
drag, startPoint x: 368, startPoint y: 87, endPoint x: 315, endPoint y: 88, distance: 53.6
click at [315, 88] on div "F004T379__RS1001405552" at bounding box center [346, 88] width 72 height 12
paste input "5395BN3__RP1001100946"
drag, startPoint x: 365, startPoint y: 86, endPoint x: 302, endPoint y: 89, distance: 62.6
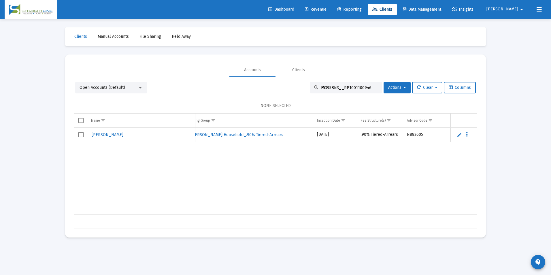
click at [302, 89] on div "Open Accounts (Default) F5395BN3__RP1001100946 Actions Clear Columns" at bounding box center [275, 88] width 401 height 12
paste input "L06649I9__GS1001405553"
drag, startPoint x: 369, startPoint y: 86, endPoint x: 262, endPoint y: 86, distance: 107.8
click at [262, 86] on div "Open Accounts (Default) L06649I9__GS1001405553 Actions Clear Columns" at bounding box center [275, 88] width 401 height 12
paste input "F074T358__RS1001405552"
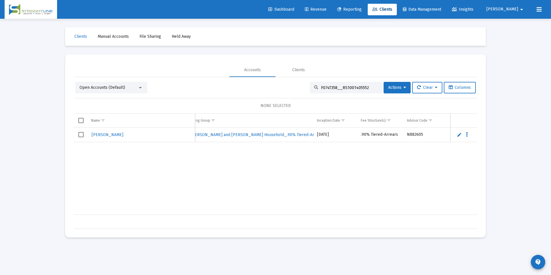
drag, startPoint x: 371, startPoint y: 88, endPoint x: 265, endPoint y: 86, distance: 105.5
click at [265, 86] on div "Open Accounts (Default) F074T358__RS1001405552 Actions Clear Columns" at bounding box center [275, 88] width 401 height 12
paste input "L26669X6__GS1001405553"
drag, startPoint x: 370, startPoint y: 88, endPoint x: 306, endPoint y: 88, distance: 64.3
click at [306, 88] on div "Open Accounts (Default) L26669X6__GS1001405553 Actions Clear Columns" at bounding box center [275, 88] width 401 height 12
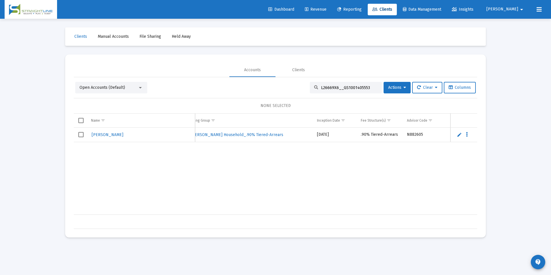
paste input "D5007663__RA6001102155"
drag, startPoint x: 368, startPoint y: 88, endPoint x: 309, endPoint y: 90, distance: 58.5
click at [310, 90] on div "D5007663__RA6001102155" at bounding box center [346, 88] width 72 height 12
paste input "1790254"
drag, startPoint x: 363, startPoint y: 88, endPoint x: 311, endPoint y: 91, distance: 52.3
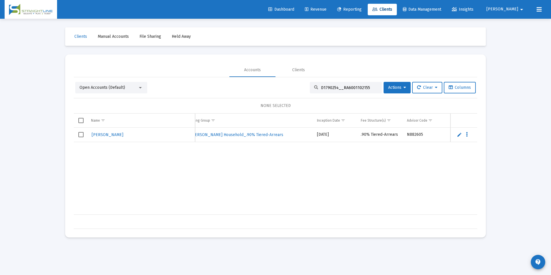
click at [311, 91] on div "D1790254__RA6001102155" at bounding box center [346, 88] width 72 height 12
paste input "38394235895378"
drag, startPoint x: 360, startPoint y: 89, endPoint x: 308, endPoint y: 88, distance: 52.2
click at [310, 88] on div "38394235895378" at bounding box center [346, 88] width 72 height 12
paste input "68961982"
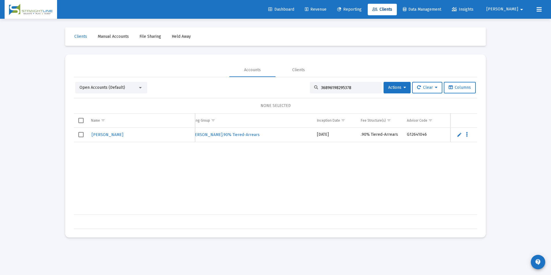
drag, startPoint x: 356, startPoint y: 89, endPoint x: 287, endPoint y: 86, distance: 68.7
click at [287, 86] on div "Open Accounts (Default) 36896198295378 Actions Clear Columns" at bounding box center [275, 88] width 401 height 12
paste input "C5332444__RA6001102155"
drag, startPoint x: 367, startPoint y: 89, endPoint x: 298, endPoint y: 86, distance: 69.2
click at [298, 86] on div "Open Accounts (Default) C5332444__RA6001102155 Actions Clear Columns" at bounding box center [275, 88] width 401 height 12
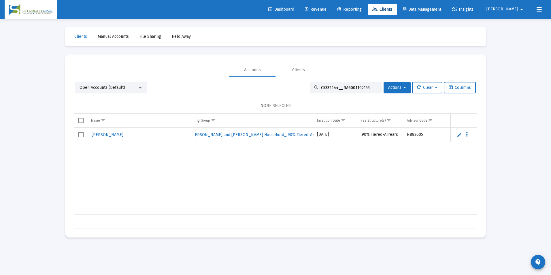
paste input "27865213"
drag, startPoint x: 336, startPoint y: 87, endPoint x: 299, endPoint y: 85, distance: 37.2
click at [299, 85] on div "Open Accounts (Default) 27865213 Actions Clear Columns" at bounding box center [275, 88] width 401 height 12
paste input "L3466970__GS1001102156"
drag, startPoint x: 364, startPoint y: 89, endPoint x: 300, endPoint y: 88, distance: 63.4
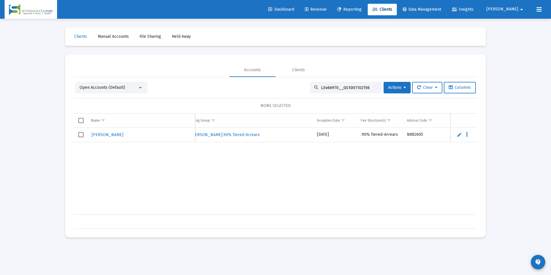
click at [300, 88] on div "Open Accounts (Default) L3466970__GS1001102156 Actions Clear Columns" at bounding box center [275, 88] width 401 height 12
paste input "D9454499__RA6001102155"
drag, startPoint x: 364, startPoint y: 87, endPoint x: 314, endPoint y: 90, distance: 50.5
click at [314, 90] on div "D9454499__RA6001102155" at bounding box center [346, 88] width 72 height 12
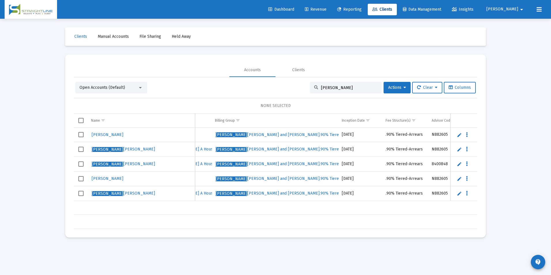
scroll to position [0, 270]
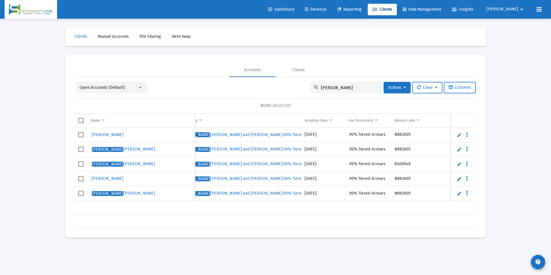
drag, startPoint x: 356, startPoint y: 88, endPoint x: 295, endPoint y: 81, distance: 61.2
click at [295, 81] on div "Open Accounts (Default) [PERSON_NAME] Actions Clear Columns NONE SELECTED Name …" at bounding box center [275, 153] width 403 height 152
paste input "F047B0F5__RS1001101648"
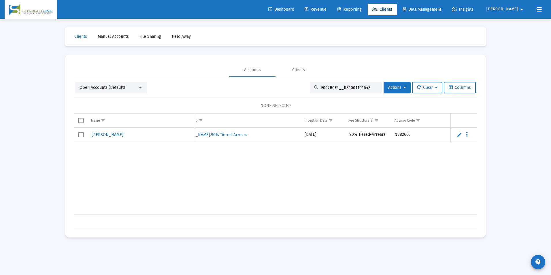
drag, startPoint x: 365, startPoint y: 87, endPoint x: 284, endPoint y: 83, distance: 81.4
click at [284, 83] on div "Open Accounts (Default) F047B0F5__RS1001101648 Actions Clear Columns" at bounding box center [275, 88] width 401 height 12
paste input "45806743"
drag, startPoint x: 363, startPoint y: 89, endPoint x: 310, endPoint y: 86, distance: 53.1
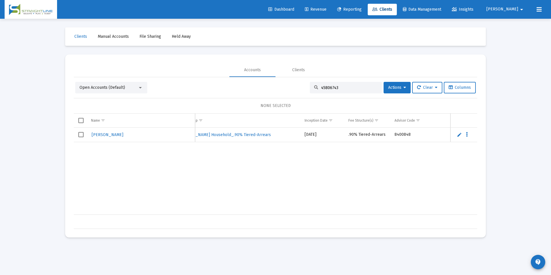
click at [310, 86] on div "45806743" at bounding box center [346, 88] width 72 height 12
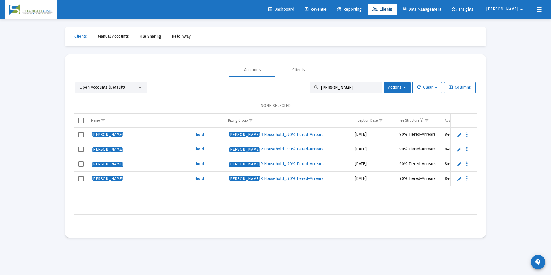
scroll to position [0, 300]
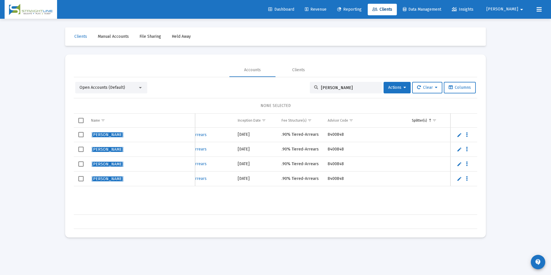
drag, startPoint x: 353, startPoint y: 88, endPoint x: 308, endPoint y: 73, distance: 47.3
click at [308, 73] on mat-tab-group "Accounts Clients Open Accounts (Default) [PERSON_NAME] Actions Clear Columns NO…" at bounding box center [275, 146] width 403 height 166
paste input "45806743"
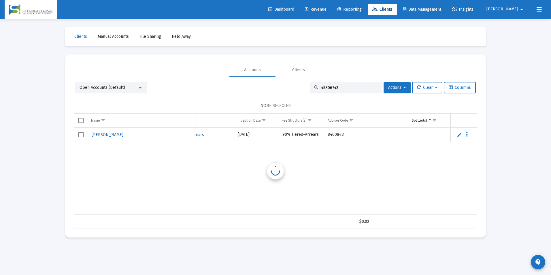
scroll to position [0, 372]
type input "45806743"
click at [84, 136] on td "Data grid" at bounding box center [81, 135] width 14 height 14
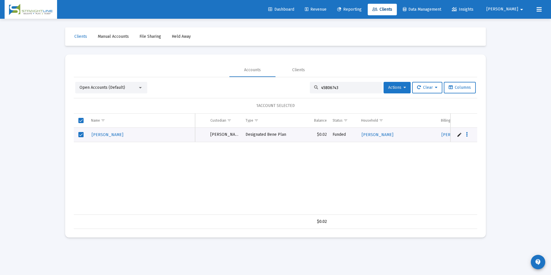
click at [394, 92] on button "Actions" at bounding box center [397, 88] width 27 height 12
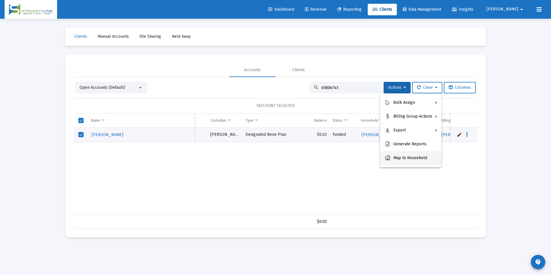
click at [407, 157] on button "Map to Household" at bounding box center [410, 158] width 61 height 14
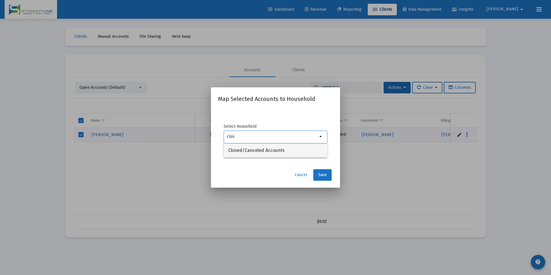
click at [308, 147] on span "Closed/Canceled Accounts" at bounding box center [275, 151] width 95 height 14
type input "Closed/Canceled Accounts"
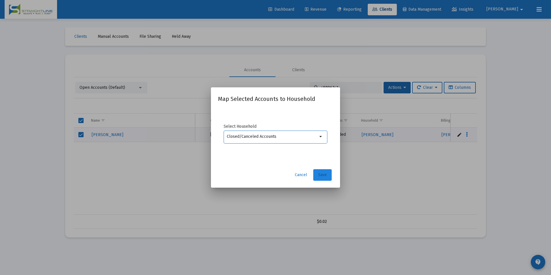
click at [325, 176] on span "Save" at bounding box center [322, 174] width 9 height 5
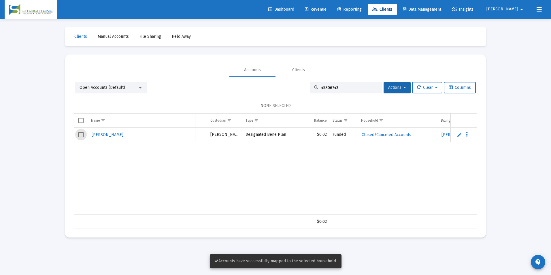
click at [81, 133] on span "Select row" at bounding box center [80, 134] width 5 height 5
click at [395, 92] on button "Actions" at bounding box center [397, 88] width 27 height 12
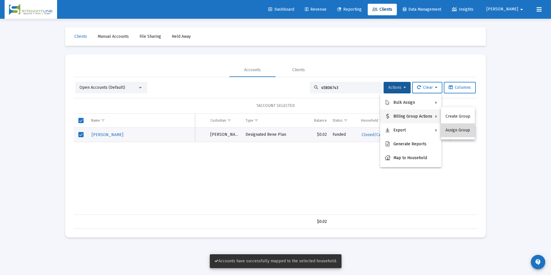
click at [461, 129] on button "Assign Group" at bounding box center [458, 130] width 34 height 14
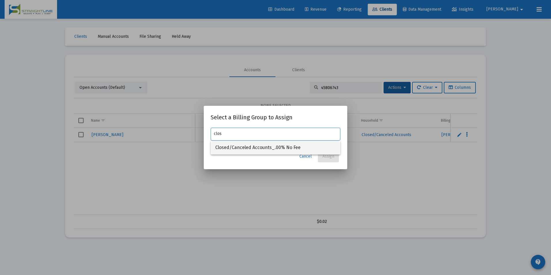
click at [322, 144] on span "Closed/Canceled Accounts_.00% No Fee" at bounding box center [275, 148] width 120 height 14
type input "Closed/Canceled Accounts_.00% No Fee"
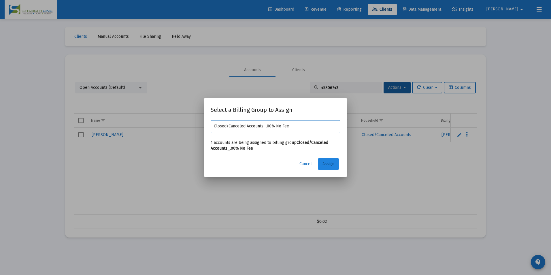
click at [332, 165] on span "Assign" at bounding box center [328, 163] width 12 height 5
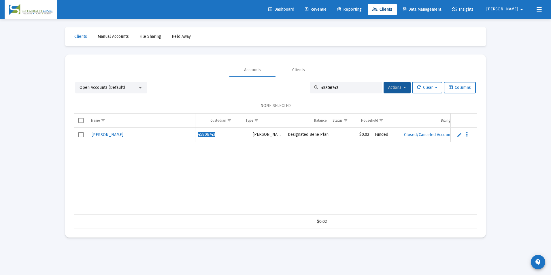
scroll to position [0, 0]
click at [210, 135] on span "45806743" at bounding box center [206, 134] width 17 height 5
drag, startPoint x: 210, startPoint y: 135, endPoint x: 192, endPoint y: 146, distance: 21.7
click at [192, 146] on div "[PERSON_NAME] 45806743 [PERSON_NAME] Designated Bene Plan $0.02 Funded Closed/C…" at bounding box center [490, 171] width 833 height 87
click at [204, 131] on td "45806743" at bounding box center [222, 135] width 55 height 14
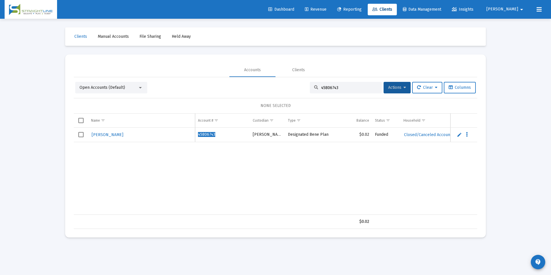
click at [204, 131] on td "45806743" at bounding box center [222, 135] width 55 height 14
copy span "45806743"
drag, startPoint x: 342, startPoint y: 88, endPoint x: 275, endPoint y: 82, distance: 67.7
click at [275, 82] on div "Open Accounts (Default) 45806743 Actions Clear Columns" at bounding box center [275, 88] width 401 height 12
paste input "194103"
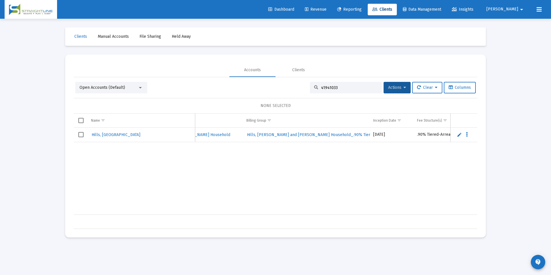
scroll to position [0, 275]
drag, startPoint x: 349, startPoint y: 90, endPoint x: 309, endPoint y: 85, distance: 39.8
click at [310, 85] on div "41941033" at bounding box center [346, 88] width 72 height 12
paste input "36402660395378"
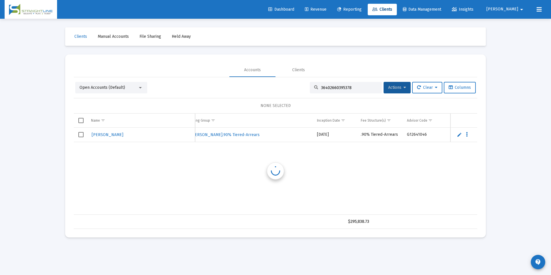
scroll to position [0, 293]
drag, startPoint x: 358, startPoint y: 87, endPoint x: 312, endPoint y: 82, distance: 46.4
click at [312, 82] on div "36402660395378" at bounding box center [346, 88] width 72 height 12
paste input "D9306269__RA6001102155"
drag, startPoint x: 368, startPoint y: 87, endPoint x: 286, endPoint y: 81, distance: 82.1
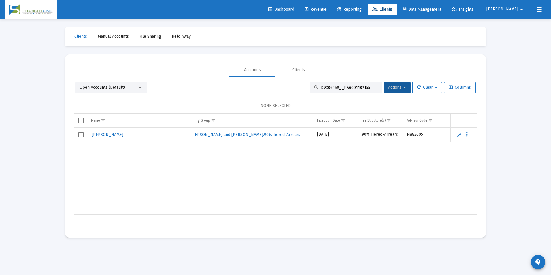
click at [286, 81] on div "Open Accounts (Default) D9306269__RA6001102155 Actions Clear Columns NONE SELEC…" at bounding box center [275, 153] width 403 height 152
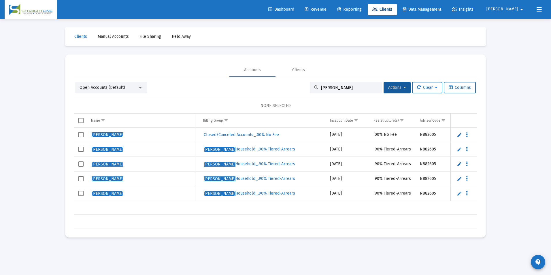
scroll to position [0, 392]
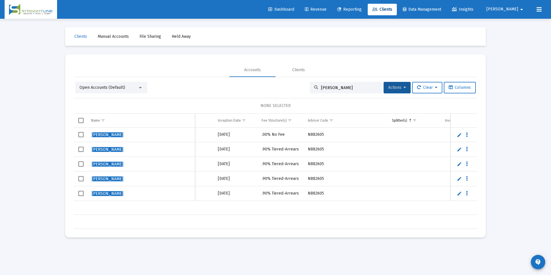
click at [346, 90] on input "[PERSON_NAME]" at bounding box center [349, 87] width 56 height 5
drag, startPoint x: 346, startPoint y: 90, endPoint x: 315, endPoint y: 91, distance: 31.7
click at [315, 91] on div "[PERSON_NAME]" at bounding box center [346, 88] width 72 height 12
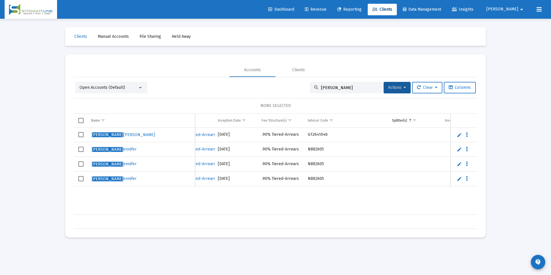
drag, startPoint x: 329, startPoint y: 215, endPoint x: 269, endPoint y: 213, distance: 59.7
click at [269, 213] on div "Name Name Account # Custodian Type Balance Status Household Billing Group Incep…" at bounding box center [275, 171] width 403 height 115
drag, startPoint x: 269, startPoint y: 213, endPoint x: 236, endPoint y: 188, distance: 41.1
click at [236, 188] on div "[PERSON_NAME], [PERSON_NAME] M 37894775895378 FPR 403b $145,168.18 Funded [PERS…" at bounding box center [98, 171] width 833 height 87
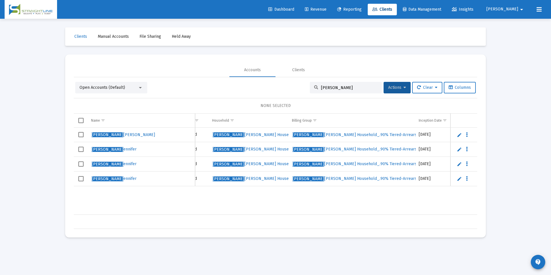
scroll to position [0, 260]
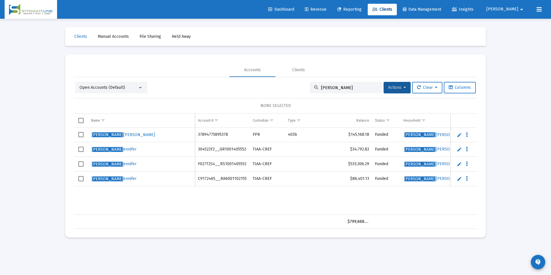
drag, startPoint x: 347, startPoint y: 89, endPoint x: 313, endPoint y: 88, distance: 34.3
click at [313, 88] on div "[PERSON_NAME]" at bounding box center [346, 88] width 72 height 12
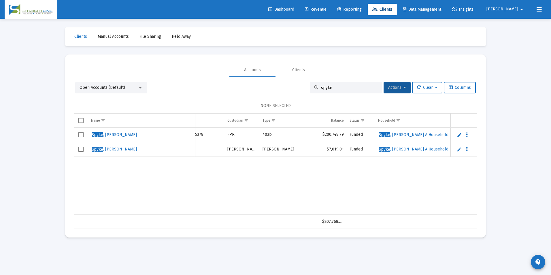
scroll to position [0, 0]
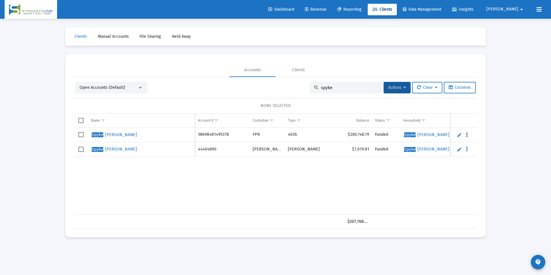
drag, startPoint x: 346, startPoint y: 87, endPoint x: 304, endPoint y: 88, distance: 42.1
click at [304, 88] on div "Open Accounts (Default) spyke Actions Clear Columns" at bounding box center [275, 88] width 401 height 12
type input "M"
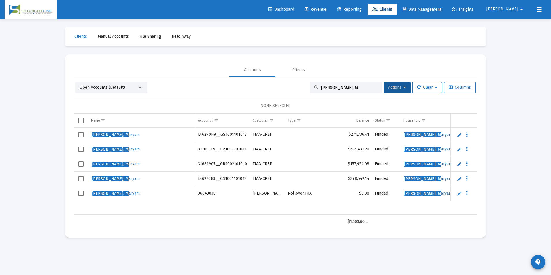
click at [370, 89] on input "[PERSON_NAME], M" at bounding box center [349, 87] width 56 height 5
drag, startPoint x: 370, startPoint y: 89, endPoint x: 295, endPoint y: 84, distance: 75.4
click at [295, 84] on div "Open Accounts (Default) [PERSON_NAME], M Actions Clear Columns" at bounding box center [275, 88] width 401 height 12
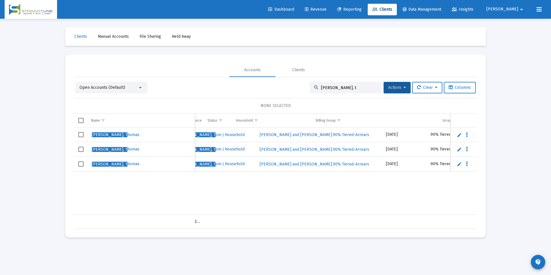
scroll to position [0, 239]
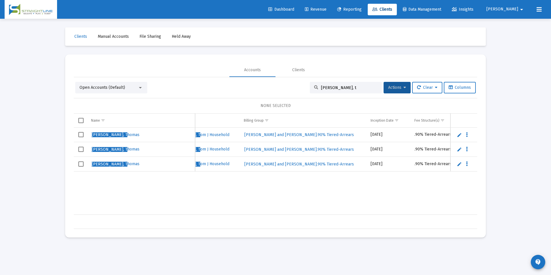
type input "[PERSON_NAME], t"
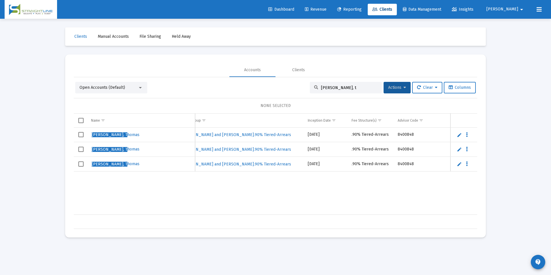
click at [88, 183] on div "[PERSON_NAME], T homas 24783091 [PERSON_NAME] [PERSON_NAME] $151,429.26 Funded …" at bounding box center [187, 171] width 833 height 87
